Goal: Task Accomplishment & Management: Complete application form

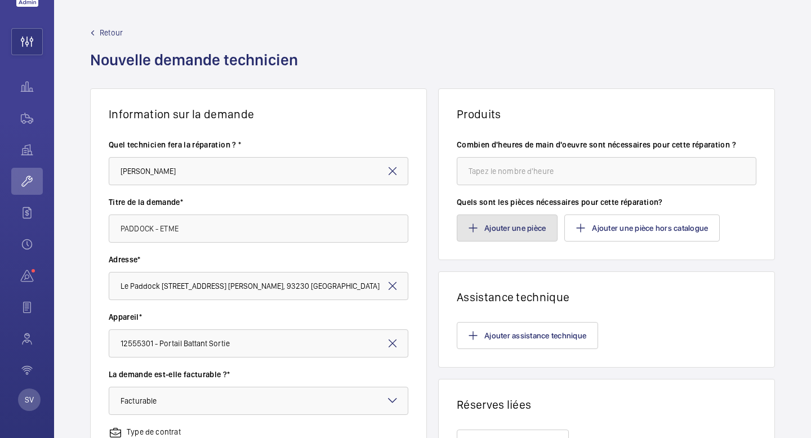
click at [531, 232] on button "Ajouter une pièce" at bounding box center [507, 228] width 101 height 27
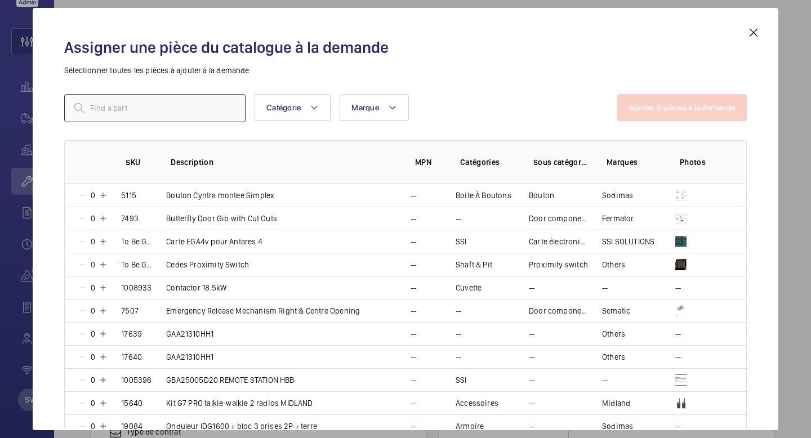
click at [199, 106] on input "text" at bounding box center [154, 108] width 181 height 28
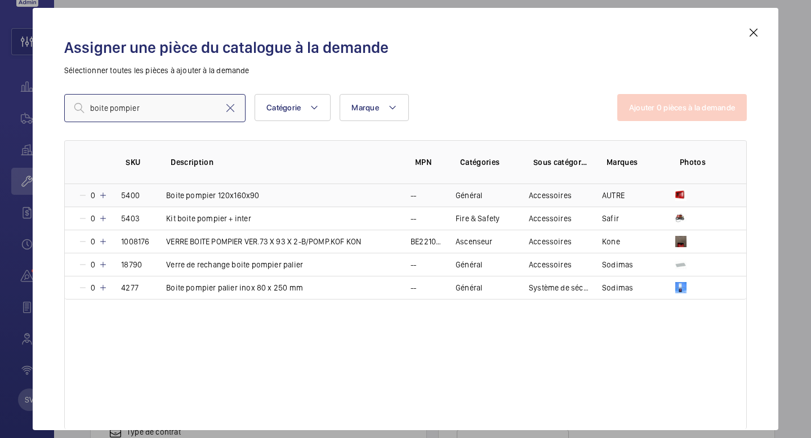
type input "boite pompier"
click at [226, 197] on p "Boite pompier 120x160x90" at bounding box center [212, 195] width 93 height 11
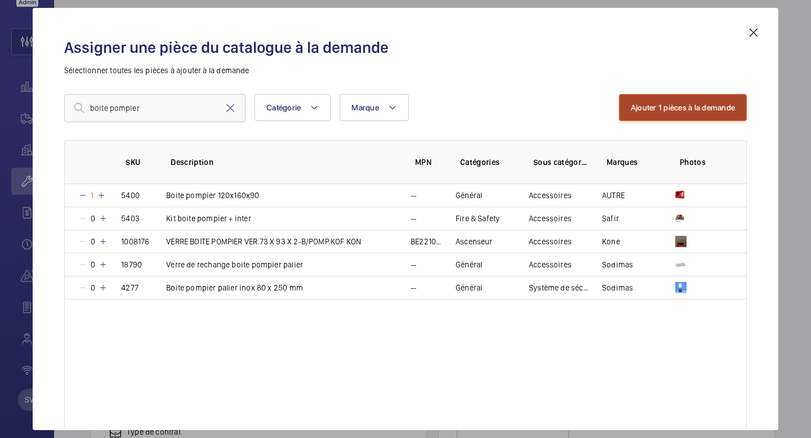
click at [645, 110] on button "Ajouter 1 pièces à la demande" at bounding box center [683, 107] width 128 height 27
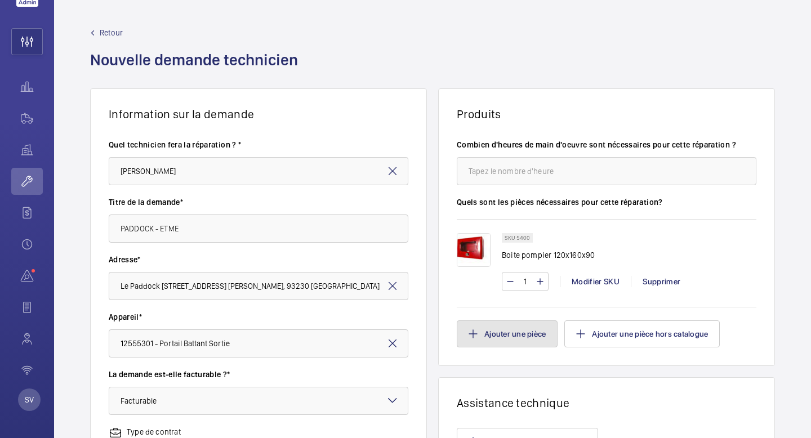
click at [523, 333] on button "Ajouter une pièce" at bounding box center [507, 334] width 101 height 27
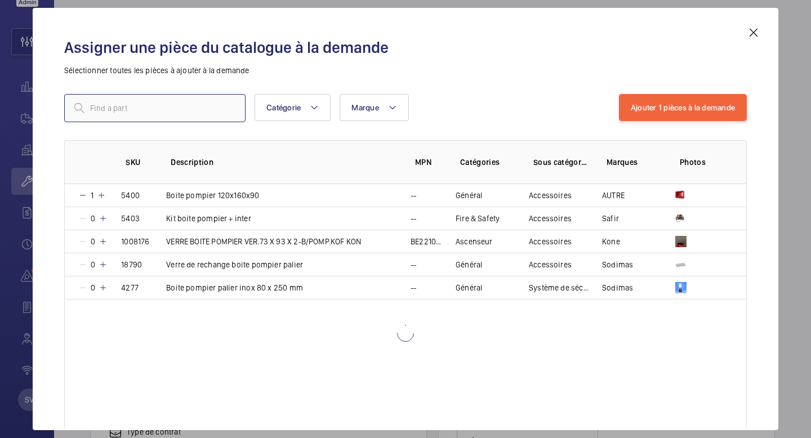
click at [212, 112] on input "text" at bounding box center [154, 108] width 181 height 28
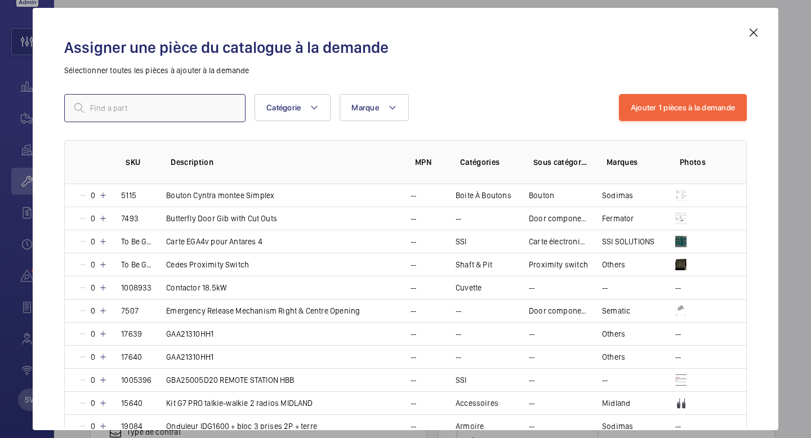
type input "l"
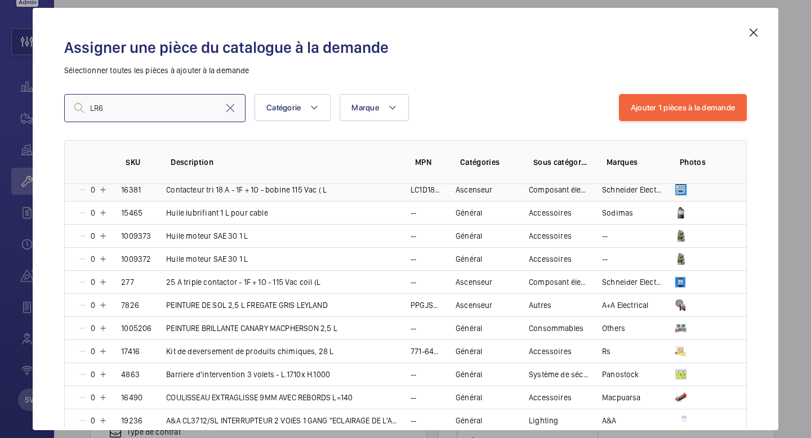
scroll to position [36, 0]
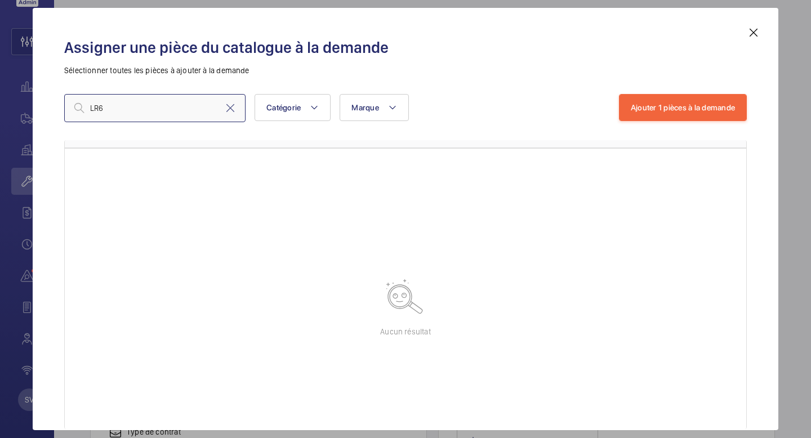
type input "LR6"
click at [763, 33] on div "Assigner une pièce du catalogue à la demande Sélectionner toutes les pièces à a…" at bounding box center [406, 219] width 746 height 423
click at [756, 35] on mat-icon at bounding box center [754, 33] width 14 height 14
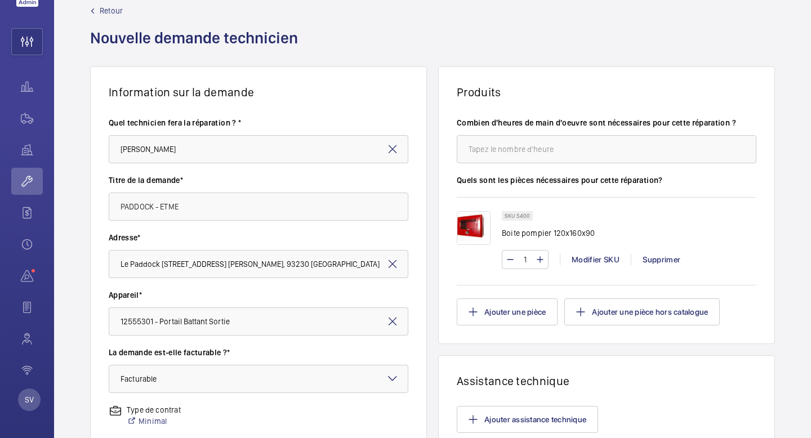
scroll to position [75, 0]
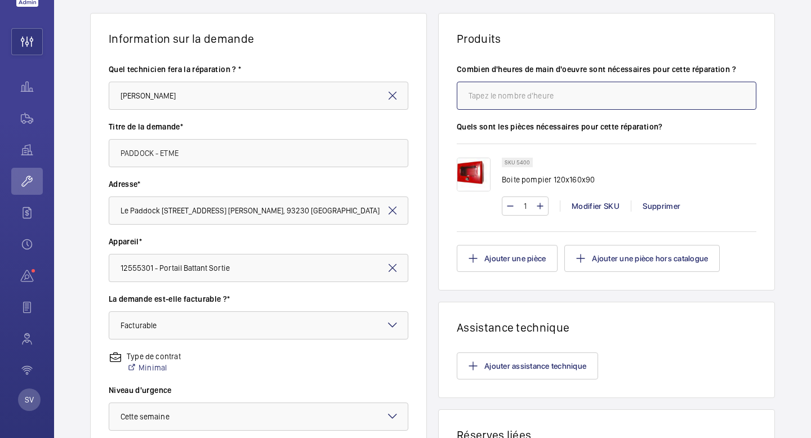
click at [470, 94] on input "number" at bounding box center [607, 96] width 300 height 28
type input "3"
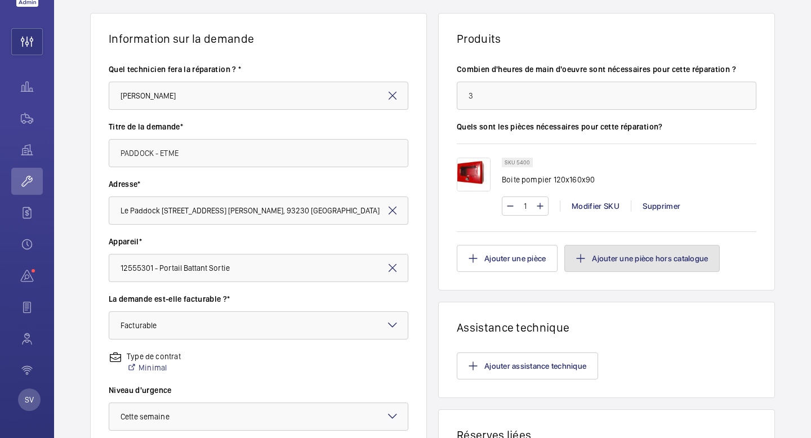
click at [577, 269] on button "Ajouter une pièce hors catalogue" at bounding box center [642, 258] width 155 height 27
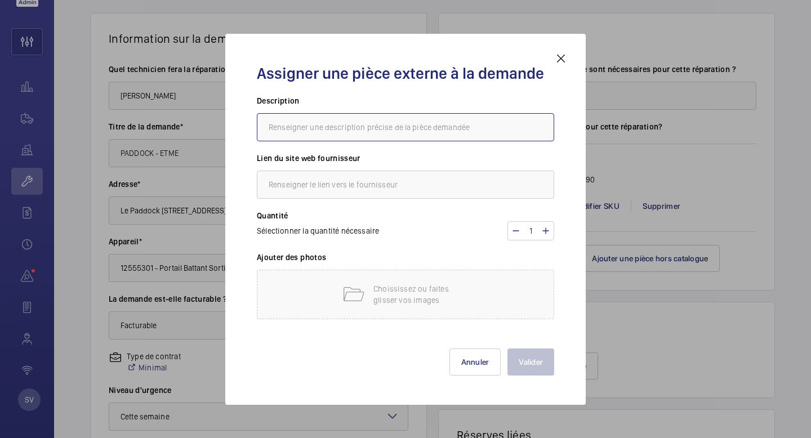
click at [339, 126] on input "text" at bounding box center [405, 127] width 297 height 28
paste input "PIC 4410E - Carte seule de commande pour 1 moteur triphasé ou monophasé"
click at [310, 127] on input "ETME - PIC 4410E - Carte seule de commande pour 1 moteur triphasé ou monophasé" at bounding box center [405, 127] width 297 height 28
click at [336, 130] on input "ETME - PIC 4410E - Carte seule de commande pour 1 moteur triphasé ou monophasé" at bounding box center [405, 127] width 297 height 28
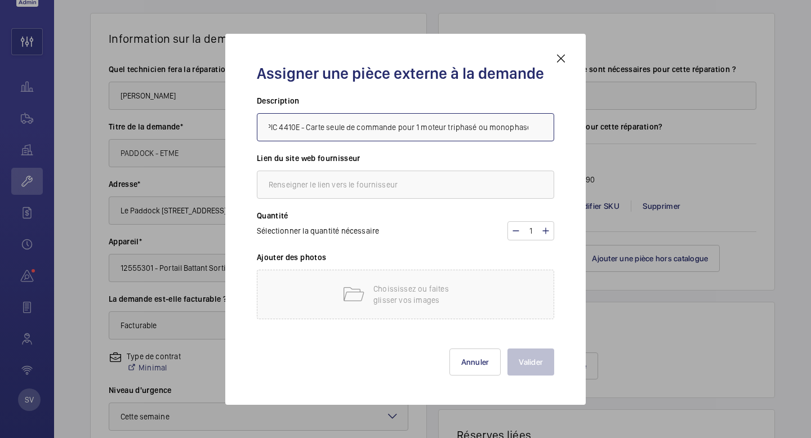
click at [336, 128] on input "ETME - PIC 4410E - Carte seule de commande pour 1 moteur triphasé ou monophasé" at bounding box center [405, 127] width 297 height 28
drag, startPoint x: 446, startPoint y: 128, endPoint x: 526, endPoint y: 141, distance: 81.6
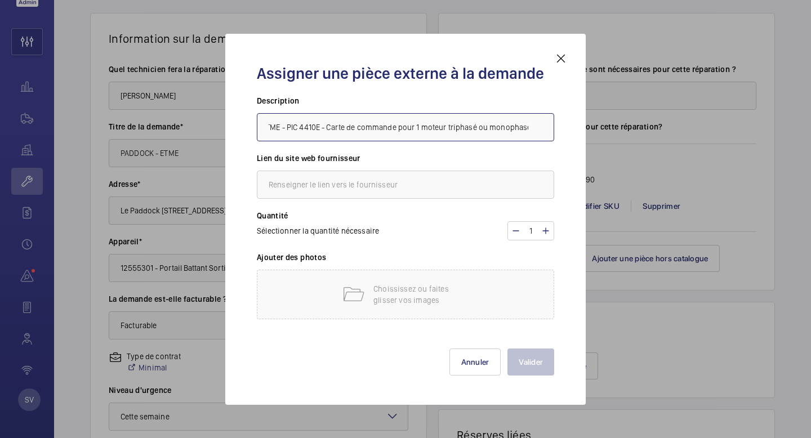
click at [526, 141] on div "Description ETME - PIC 4410E - Carte de commande pour 1 moteur triphasé ou mono…" at bounding box center [405, 123] width 297 height 57
type input "ETME - PIC 4410E - Carte de commande pour 1 moteur 012690"
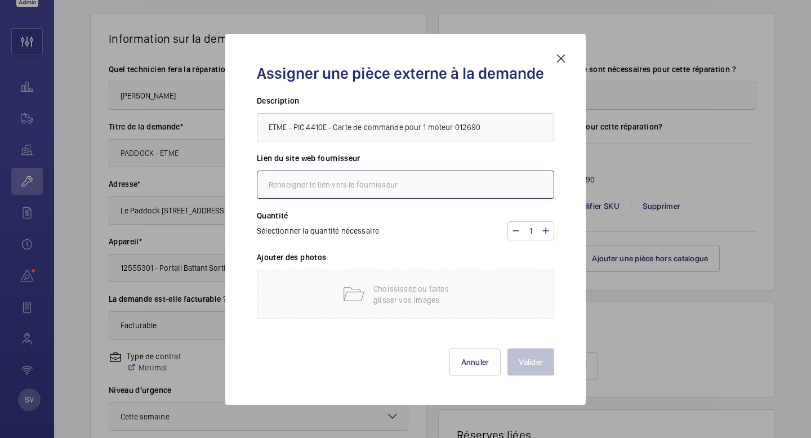
click at [346, 178] on input "text" at bounding box center [405, 185] width 297 height 28
paste input "[URL][DOMAIN_NAME]"
type input "[URL][DOMAIN_NAME]"
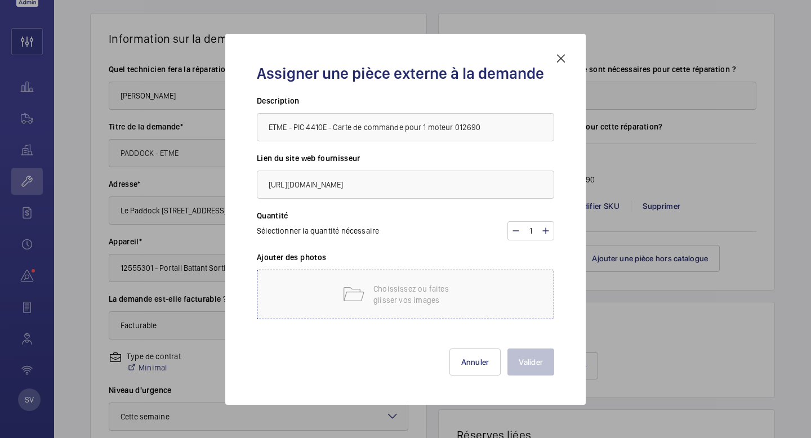
click at [412, 297] on p "Choississez ou faites glisser vos images" at bounding box center [422, 294] width 96 height 23
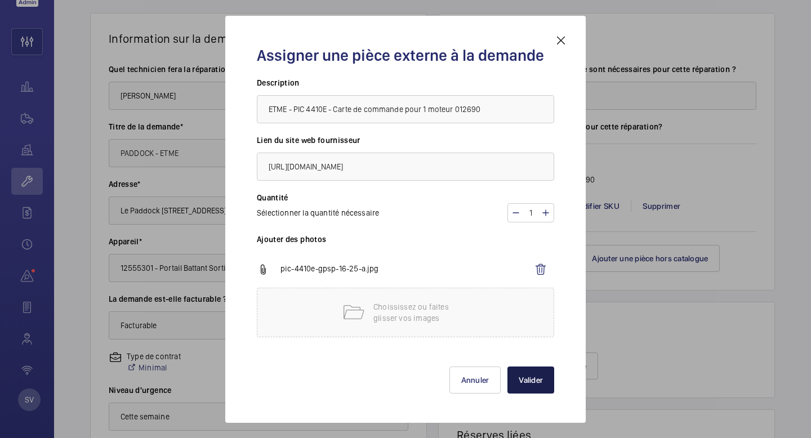
click at [552, 389] on button "Valider" at bounding box center [531, 380] width 47 height 27
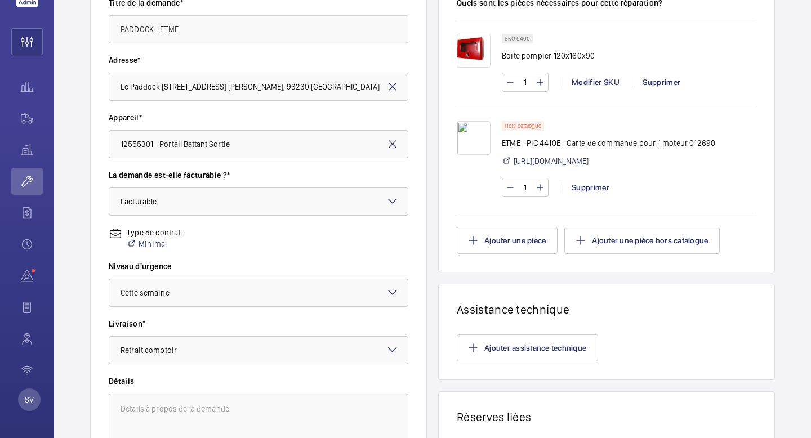
scroll to position [341, 0]
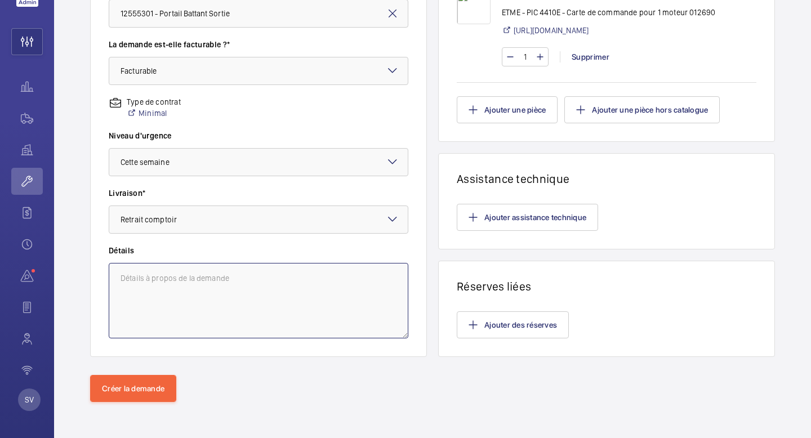
click at [139, 265] on textarea at bounding box center [259, 300] width 300 height 75
type textarea "d"
paste textarea "[STREET_ADDRESS][PERSON_NAME]"
click at [221, 269] on textarea "Devis chez ETME CHAMPIGNY [STREET_ADDRESS][PERSON_NAME]" at bounding box center [259, 300] width 300 height 75
click at [326, 281] on textarea "Devis chez ETME CHAMPIGNY [STREET_ADDRESS][PERSON_NAME]" at bounding box center [259, 300] width 300 height 75
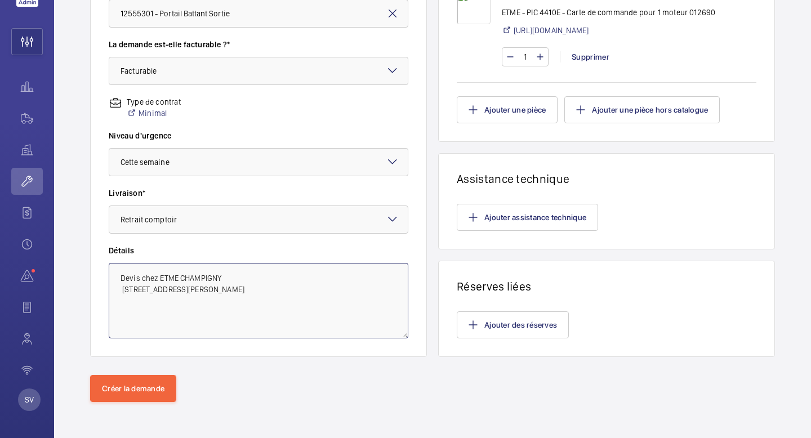
paste textarea "[URL][DOMAIN_NAME]"
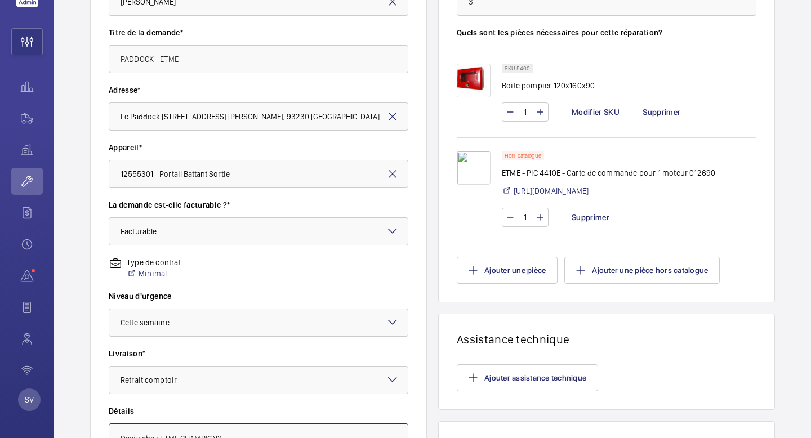
scroll to position [287, 0]
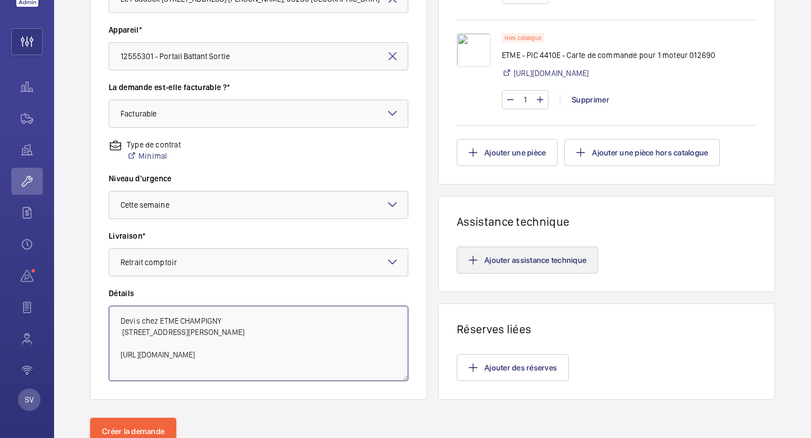
type textarea "Devis chez ETME CHAMPIGNY [STREET_ADDRESS][PERSON_NAME] [URL][DOMAIN_NAME]"
click at [560, 274] on button "Ajouter assistance technique" at bounding box center [527, 260] width 141 height 27
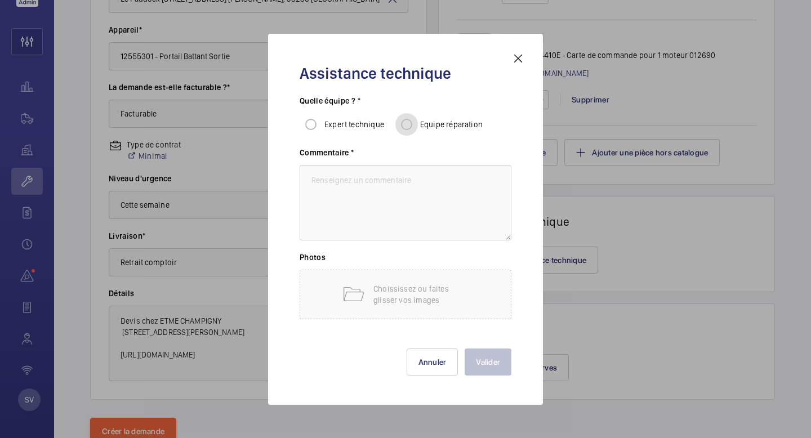
click at [410, 126] on input "Equipe réparation" at bounding box center [407, 124] width 23 height 23
radio input "true"
click at [381, 175] on textarea at bounding box center [406, 202] width 212 height 75
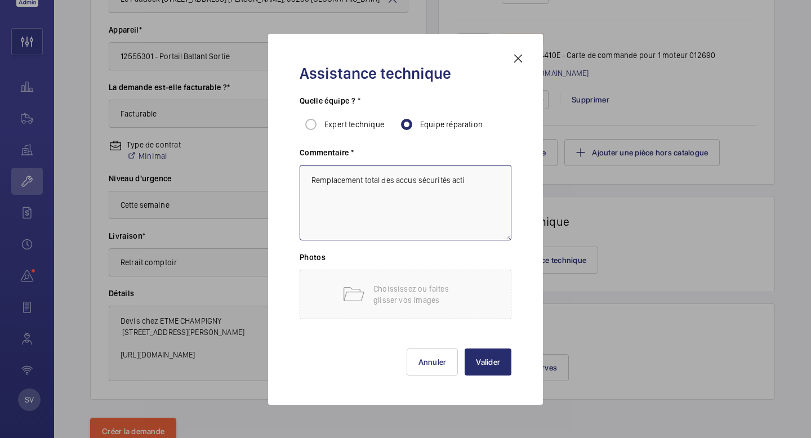
click at [451, 181] on textarea "Remplacement total des accus sécurités acti" at bounding box center [406, 202] width 212 height 75
click at [490, 181] on textarea "Remplacement total des accus sécurités radioacti" at bounding box center [406, 202] width 212 height 75
type textarea "Remplacement total des accus sécurités radio"
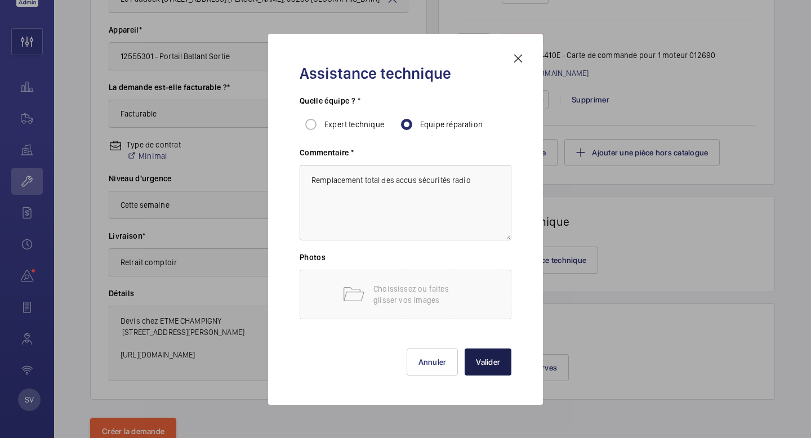
click at [483, 372] on button "Valider" at bounding box center [488, 362] width 47 height 27
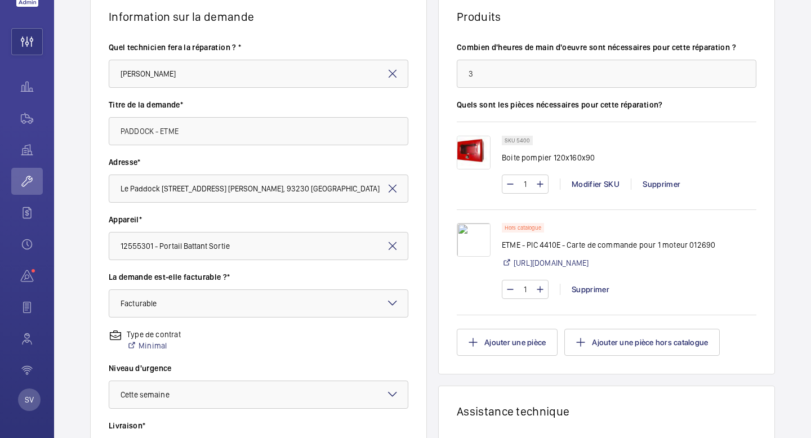
scroll to position [210, 0]
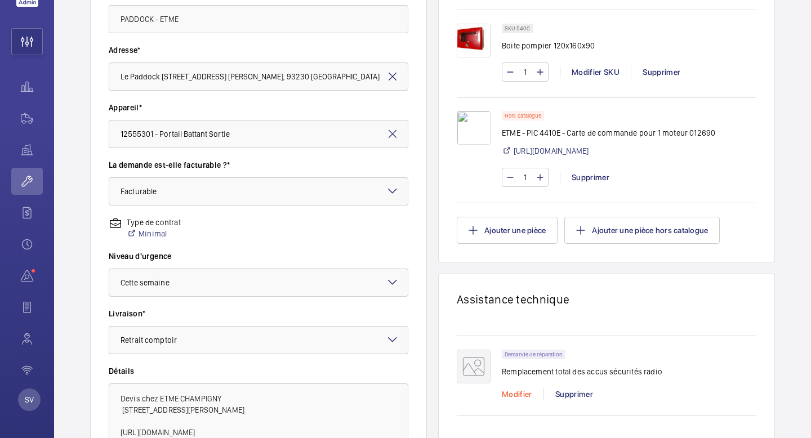
click at [514, 400] on div "Modifier" at bounding box center [523, 394] width 42 height 11
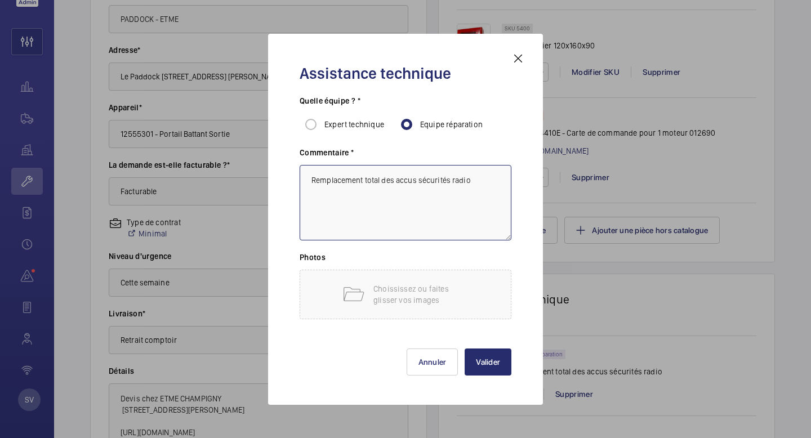
click at [476, 183] on textarea "Remplacement total des accus sécurités radio" at bounding box center [406, 202] width 212 height 75
click at [448, 197] on textarea "+ Remplacement total des accus sécurités radio" at bounding box center [406, 202] width 212 height 75
type textarea "+ Remplacement total des accus sécurités radio X4 + 1H"
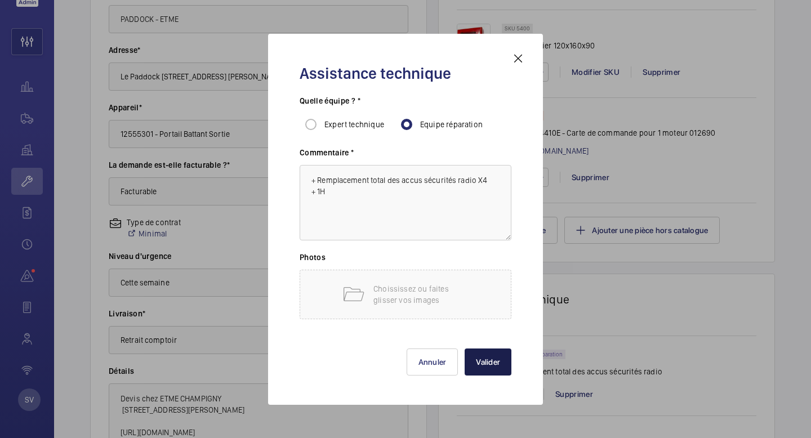
click at [495, 362] on button "Valider" at bounding box center [488, 362] width 47 height 27
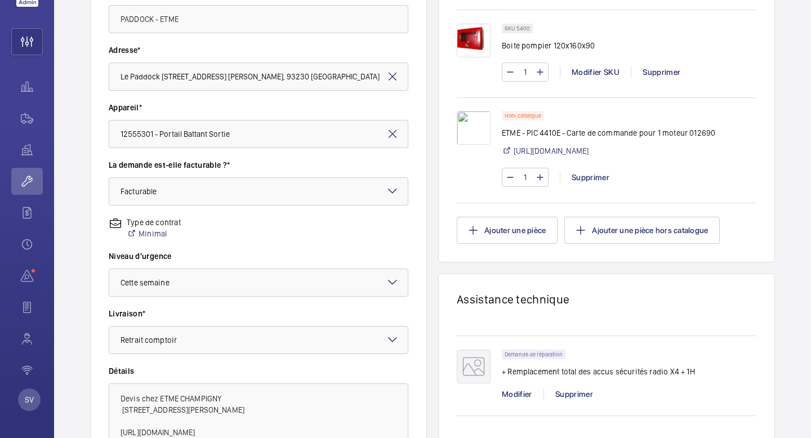
scroll to position [0, 0]
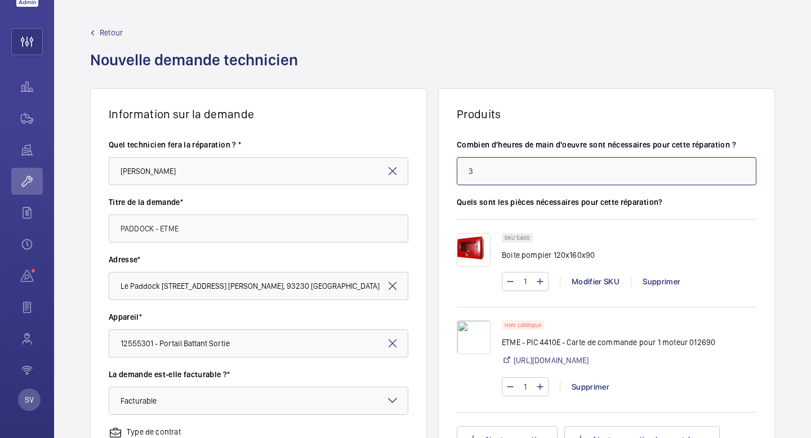
click at [541, 165] on input "3" at bounding box center [607, 171] width 300 height 28
drag, startPoint x: 488, startPoint y: 170, endPoint x: 438, endPoint y: 165, distance: 51.0
click at [439, 165] on wm-front-card-body "Combien d'heures de main d'oeuvre sont nécessaires pour cette réparation ? 3 Qu…" at bounding box center [607, 296] width 336 height 350
type input "4"
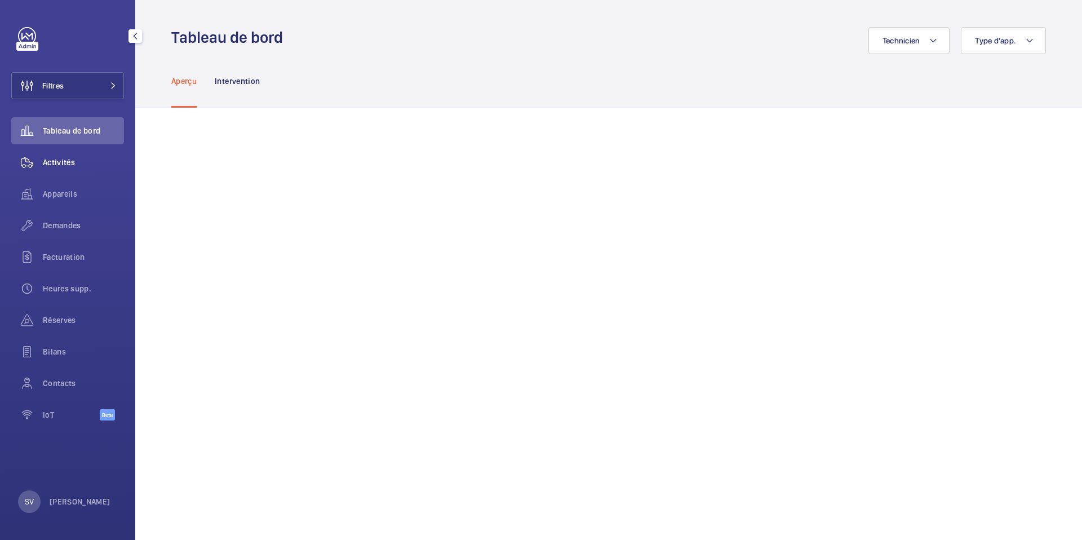
click at [67, 167] on span "Activités" at bounding box center [83, 162] width 81 height 11
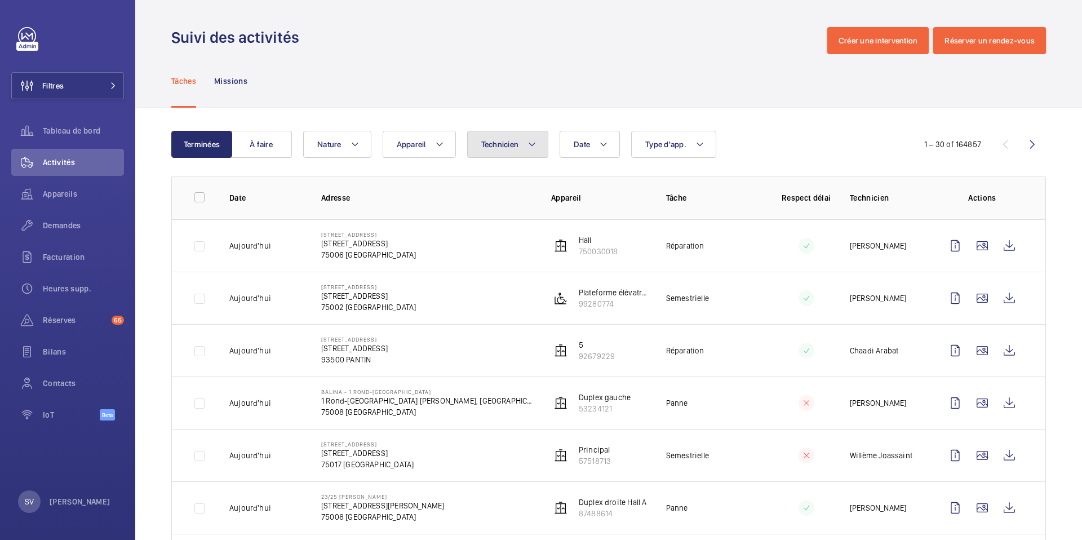
click at [526, 143] on button "Technicien" at bounding box center [508, 144] width 82 height 27
type input "VASTA"
click at [554, 216] on span "Vasta" at bounding box center [583, 220] width 59 height 9
click at [495, 216] on input "Alexandre Vasta" at bounding box center [484, 221] width 23 height 23
checkbox input "true"
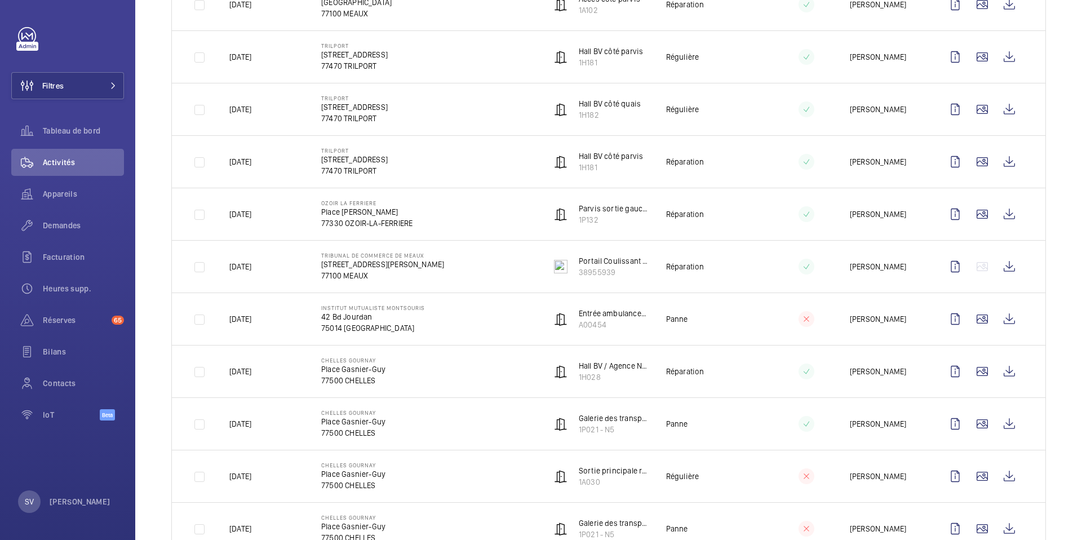
scroll to position [1279, 0]
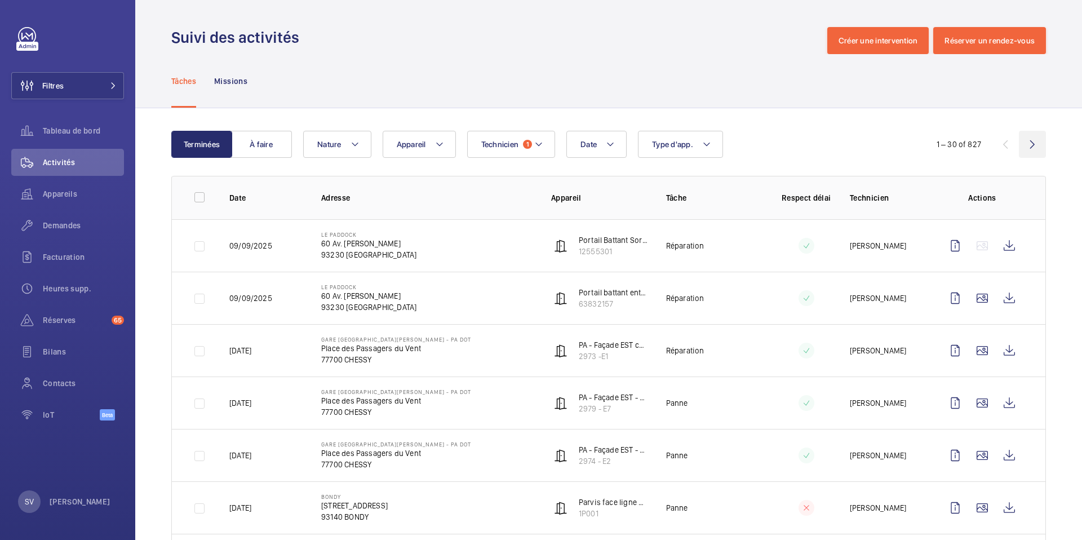
click at [1027, 141] on wm-front-icon-button at bounding box center [1032, 144] width 27 height 27
